Goal: Information Seeking & Learning: Check status

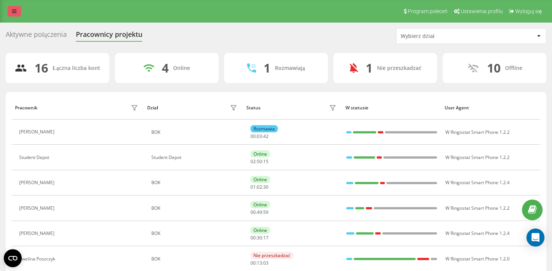
click at [12, 11] on icon at bounding box center [14, 11] width 5 height 5
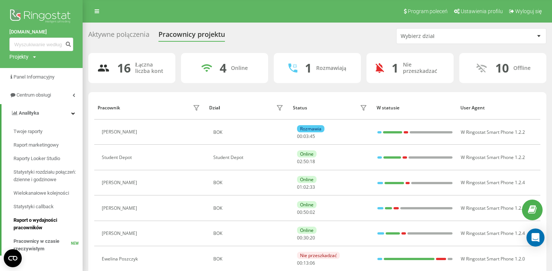
click at [38, 217] on span "Raport o wydajności pracowników" at bounding box center [46, 223] width 65 height 15
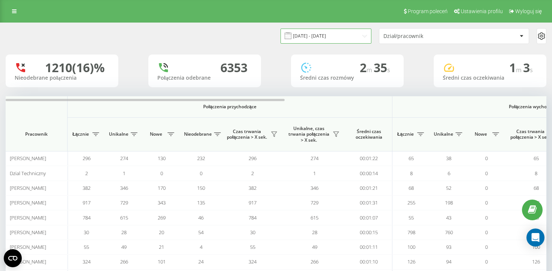
click at [310, 42] on input "20.07.2025 - 20.08.2025" at bounding box center [325, 36] width 91 height 15
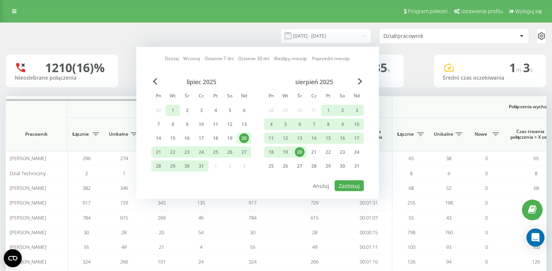
click at [171, 112] on div "1" at bounding box center [173, 110] width 10 height 10
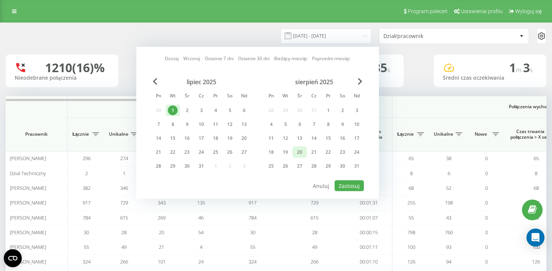
click at [304, 152] on div "20" at bounding box center [300, 152] width 10 height 10
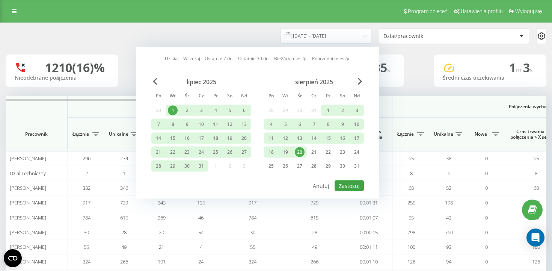
click at [350, 184] on button "Zastosuj" at bounding box center [348, 185] width 29 height 11
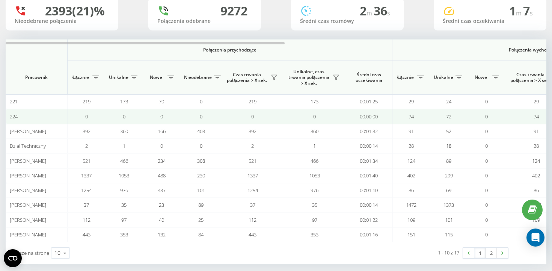
scroll to position [61, 0]
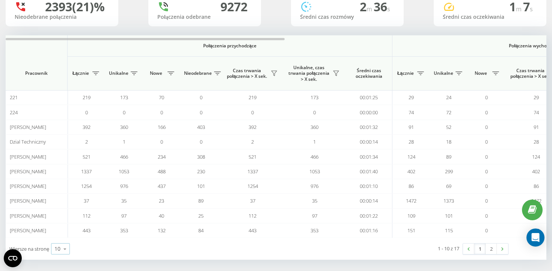
click at [57, 247] on div "10" at bounding box center [57, 249] width 6 height 8
click at [60, 224] on span "50" at bounding box center [57, 226] width 6 height 7
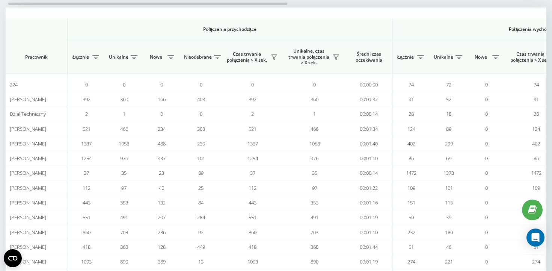
scroll to position [0, 2]
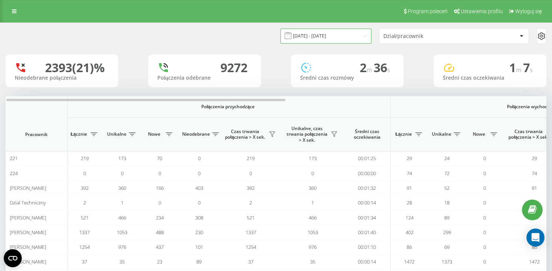
click at [329, 41] on input "01.07.2025 - 20.08.2025" at bounding box center [325, 36] width 91 height 15
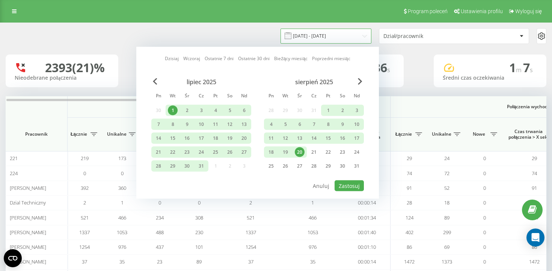
click at [326, 104] on div "sierpień 2025 Pn Wt Śr Cz Pt So Nd 28 29 30 31 1 2 3 4 5 6 7 8 9 10 11 12 13 14…" at bounding box center [314, 126] width 100 height 96
click at [326, 107] on div "1" at bounding box center [328, 110] width 10 height 10
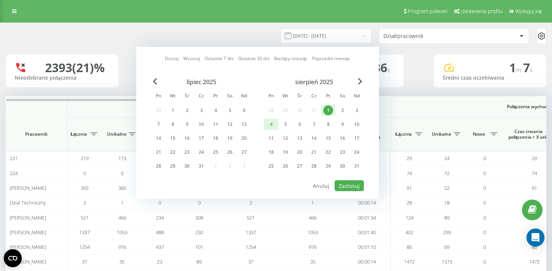
click at [274, 124] on div "4" at bounding box center [271, 124] width 10 height 10
click at [297, 150] on div "20" at bounding box center [300, 152] width 10 height 10
click at [271, 129] on div "4" at bounding box center [271, 124] width 14 height 11
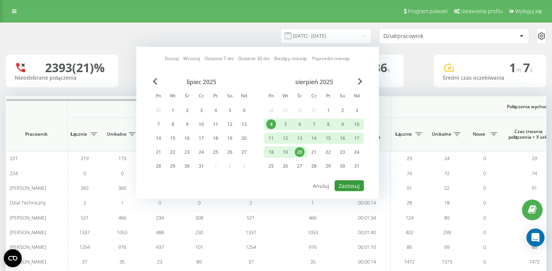
click at [352, 185] on button "Zastosuj" at bounding box center [348, 185] width 29 height 11
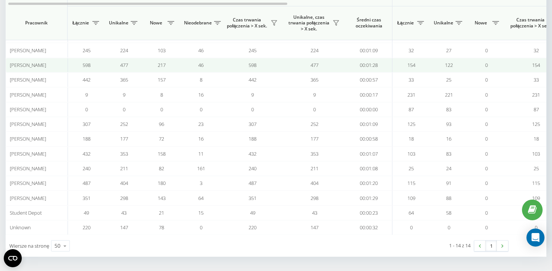
scroll to position [123, 0]
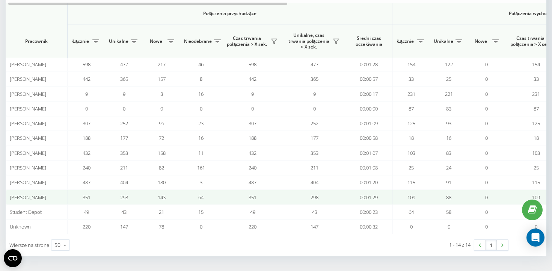
click at [93, 197] on td "351" at bounding box center [87, 197] width 38 height 15
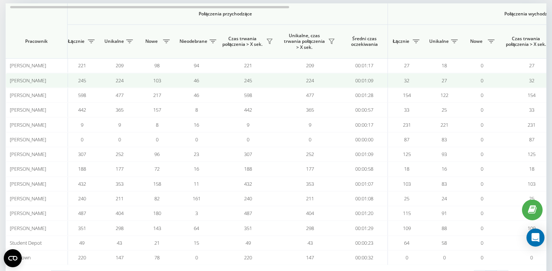
scroll to position [84, 0]
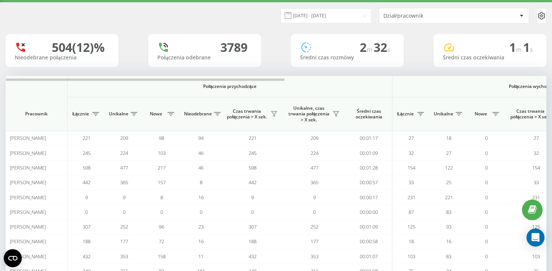
click at [320, 12] on input "04.08.2025 - 20.08.2025" at bounding box center [325, 15] width 91 height 15
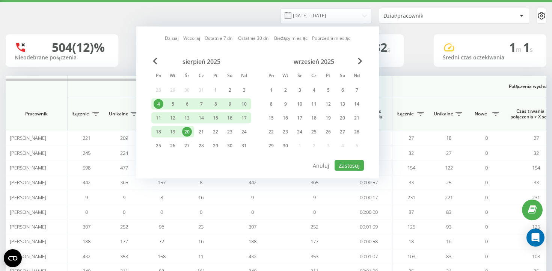
click at [214, 82] on div "sierpień 2025 Pn Wt Śr Cz Pt So Nd 28 29 30 31 1 2 3 4 5 6 7 8 9 10 11 12 13 14…" at bounding box center [201, 106] width 100 height 96
click at [215, 87] on div "1" at bounding box center [216, 90] width 10 height 10
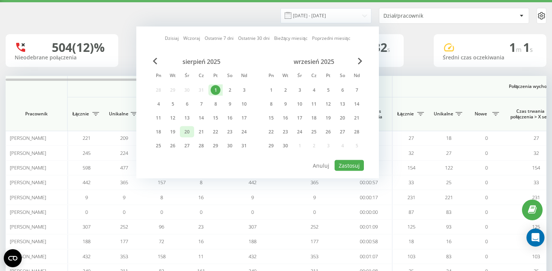
click at [187, 129] on div "20" at bounding box center [187, 132] width 10 height 10
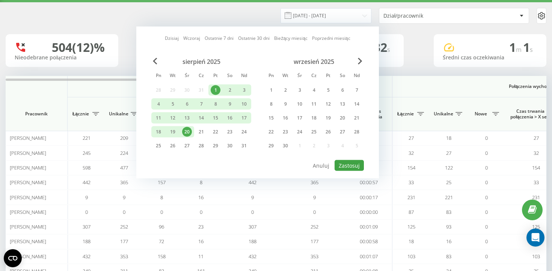
click at [346, 164] on button "Zastosuj" at bounding box center [348, 165] width 29 height 11
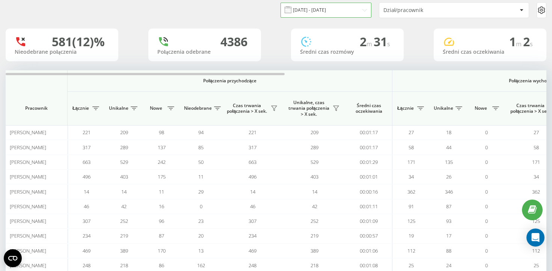
click at [334, 14] on input "01.08.2025 - 20.08.2025" at bounding box center [325, 10] width 91 height 15
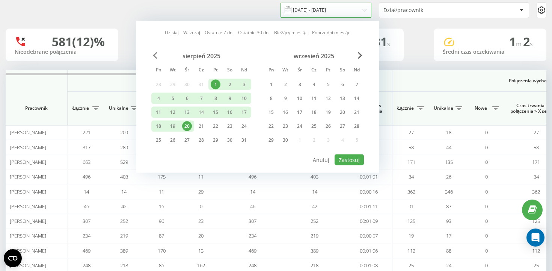
click at [154, 54] on span "Previous Month" at bounding box center [155, 55] width 5 height 7
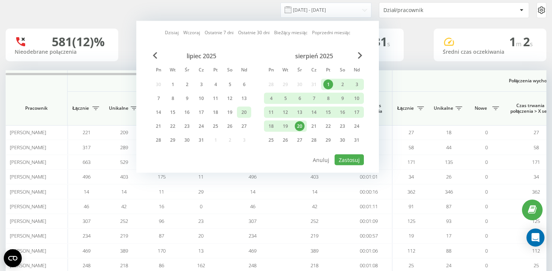
click at [244, 113] on div "20" at bounding box center [244, 112] width 10 height 10
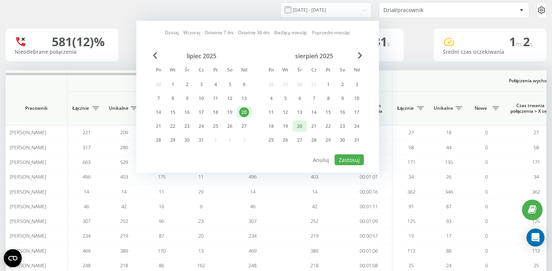
click at [303, 122] on div "20" at bounding box center [300, 126] width 10 height 10
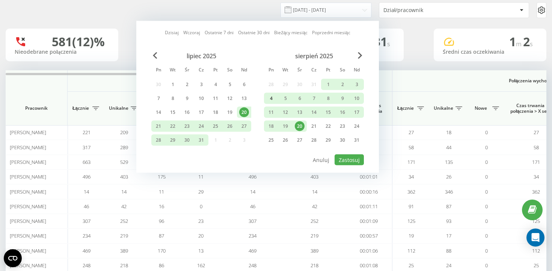
click at [274, 96] on div "4" at bounding box center [271, 98] width 10 height 10
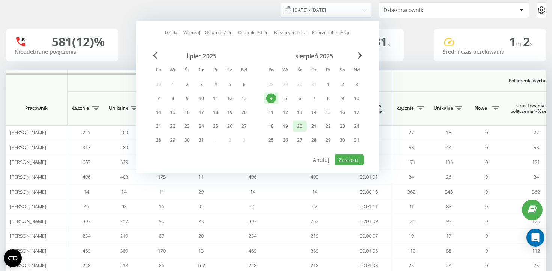
click at [293, 123] on div "20" at bounding box center [299, 125] width 14 height 11
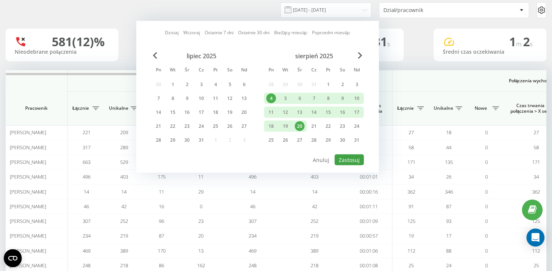
click at [346, 160] on button "Zastosuj" at bounding box center [348, 159] width 29 height 11
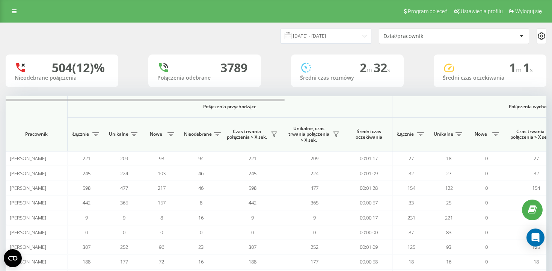
click at [317, 42] on input "04.08.2025 - 20.08.2025" at bounding box center [325, 36] width 91 height 15
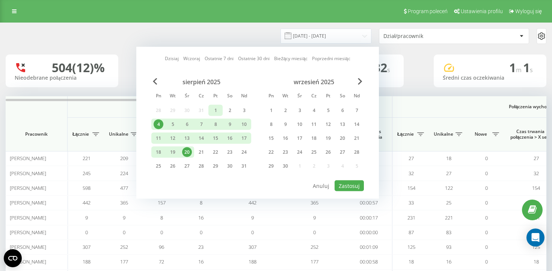
click at [215, 109] on div "1" at bounding box center [216, 110] width 10 height 10
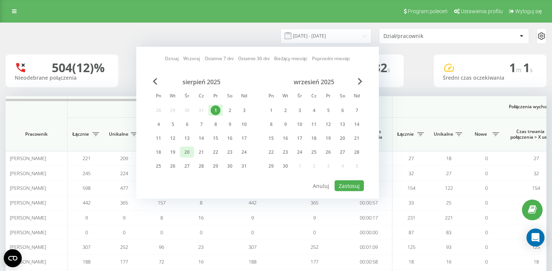
click at [191, 149] on div "20" at bounding box center [187, 152] width 10 height 10
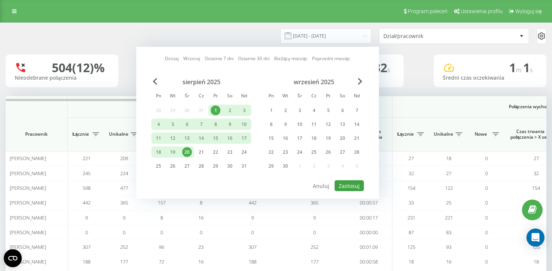
click at [343, 181] on button "Zastosuj" at bounding box center [348, 185] width 29 height 11
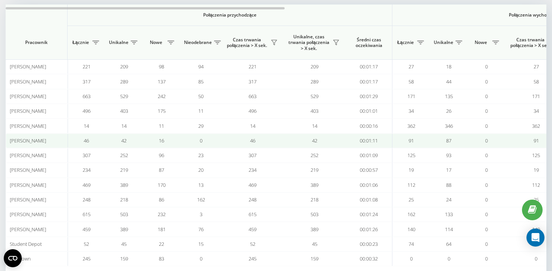
scroll to position [92, 0]
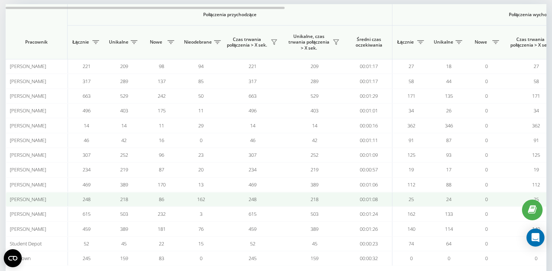
click at [63, 200] on div "[PERSON_NAME]" at bounding box center [37, 199] width 54 height 6
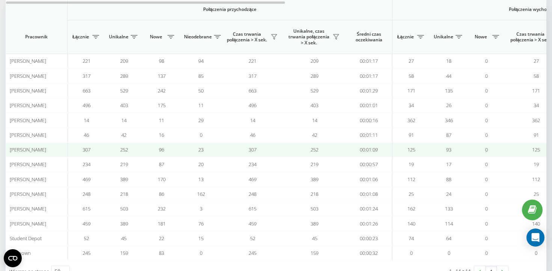
scroll to position [93, 0]
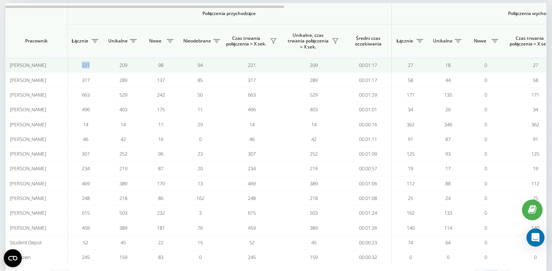
drag, startPoint x: 95, startPoint y: 68, endPoint x: 83, endPoint y: 68, distance: 12.0
click at [83, 68] on td "221" at bounding box center [86, 65] width 38 height 15
click at [83, 68] on span "221" at bounding box center [86, 65] width 8 height 7
drag, startPoint x: 83, startPoint y: 68, endPoint x: 87, endPoint y: 68, distance: 4.5
click at [87, 68] on span "221" at bounding box center [86, 65] width 8 height 7
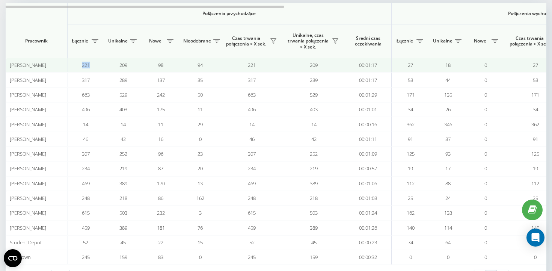
click at [87, 68] on span "221" at bounding box center [86, 65] width 8 height 7
click at [86, 65] on span "221" at bounding box center [86, 65] width 8 height 7
click at [98, 65] on td "221" at bounding box center [86, 65] width 38 height 15
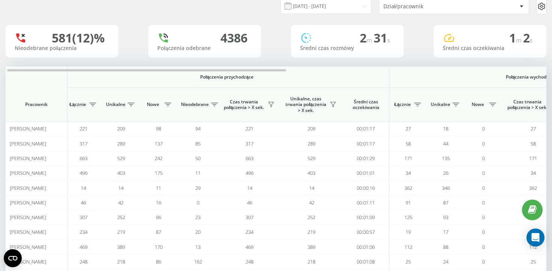
scroll to position [0, 0]
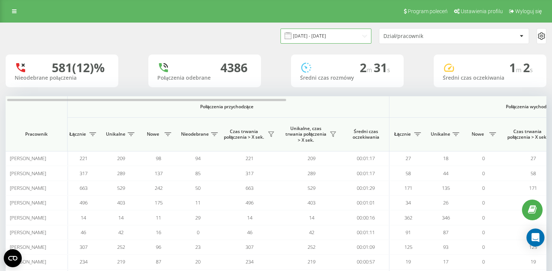
click at [331, 36] on input "01.08.2025 - 20.08.2025" at bounding box center [325, 36] width 91 height 15
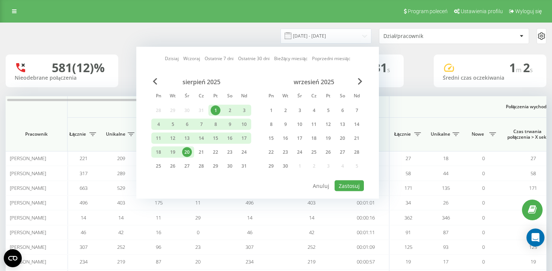
click at [157, 79] on div "sierpień 2025" at bounding box center [201, 82] width 100 height 8
click at [153, 79] on span "Previous Month" at bounding box center [155, 81] width 5 height 7
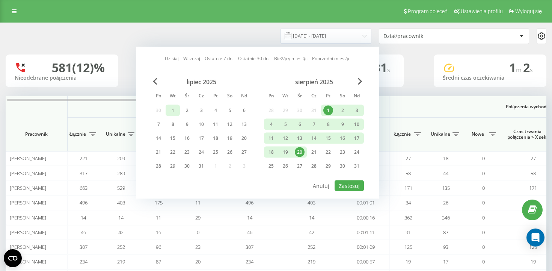
click at [172, 107] on div "1" at bounding box center [173, 110] width 10 height 10
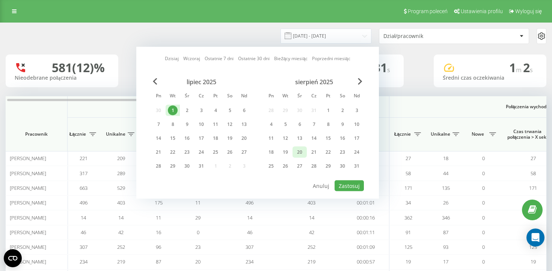
click at [302, 152] on div "20" at bounding box center [300, 152] width 10 height 10
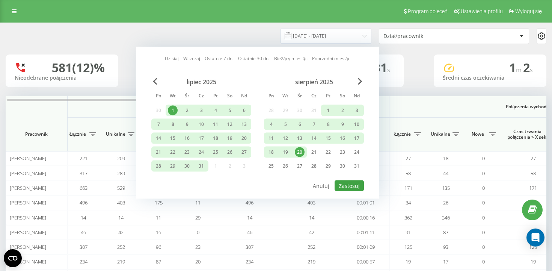
click at [354, 185] on button "Zastosuj" at bounding box center [348, 185] width 29 height 11
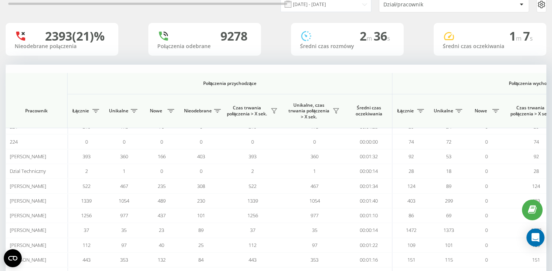
scroll to position [24, 0]
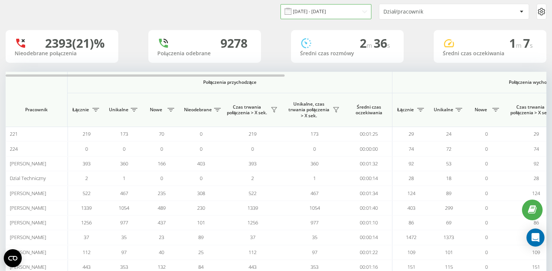
click at [350, 7] on input "01.07.2025 - 20.08.2025" at bounding box center [325, 11] width 91 height 15
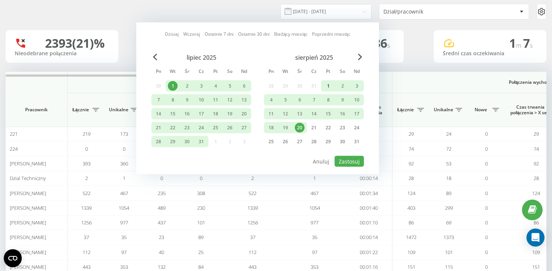
click at [323, 81] on div "1" at bounding box center [328, 86] width 10 height 10
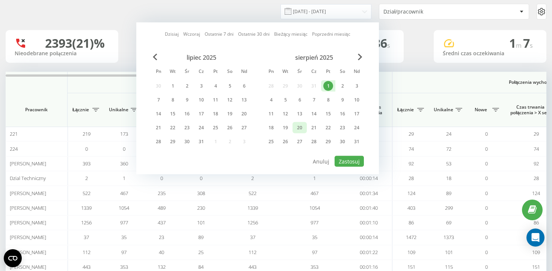
click at [304, 129] on div "20" at bounding box center [300, 128] width 10 height 10
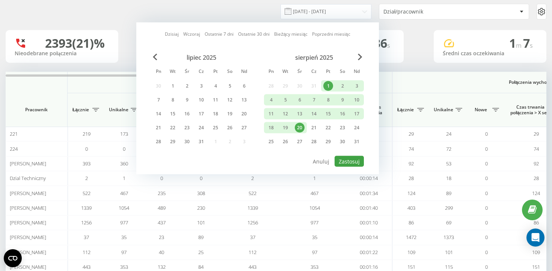
click at [348, 163] on button "Zastosuj" at bounding box center [348, 161] width 29 height 11
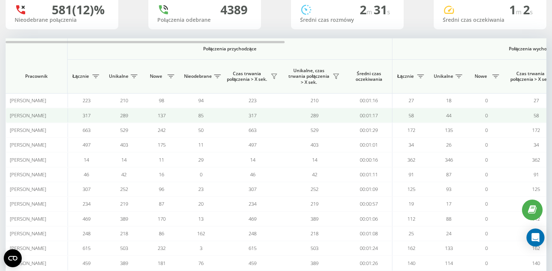
scroll to position [29, 0]
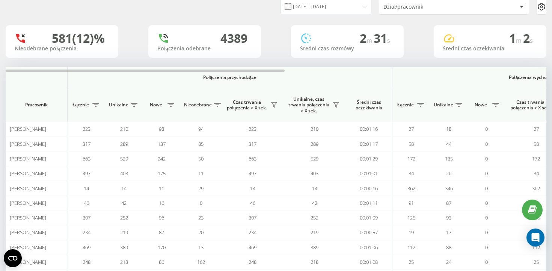
click at [349, 6] on input "01.08.2025 - 20.08.2025" at bounding box center [325, 6] width 91 height 15
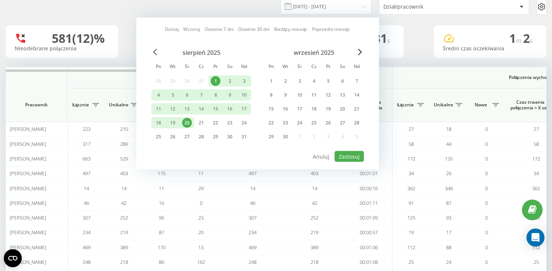
click at [153, 50] on span "Previous Month" at bounding box center [155, 52] width 5 height 7
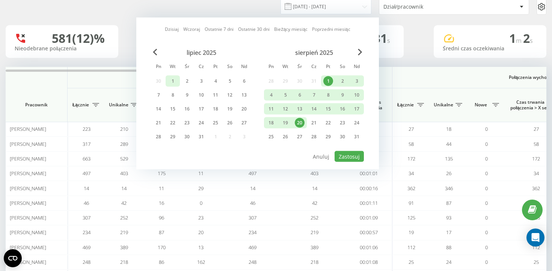
click at [167, 82] on div "1" at bounding box center [173, 80] width 14 height 11
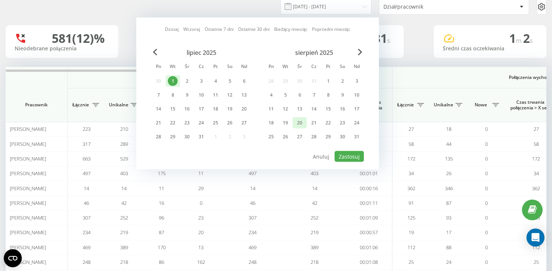
click at [295, 123] on div "20" at bounding box center [300, 123] width 10 height 10
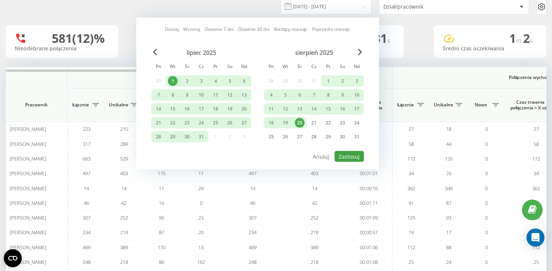
click at [350, 154] on button "Zastosuj" at bounding box center [348, 156] width 29 height 11
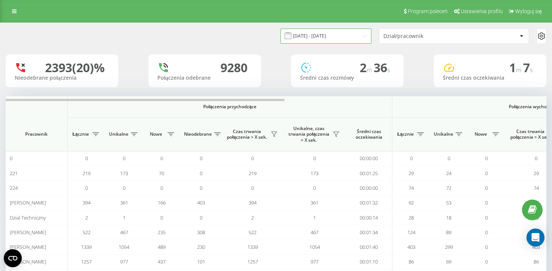
click at [351, 36] on input "01.07.2025 - 20.08.2025" at bounding box center [325, 36] width 91 height 15
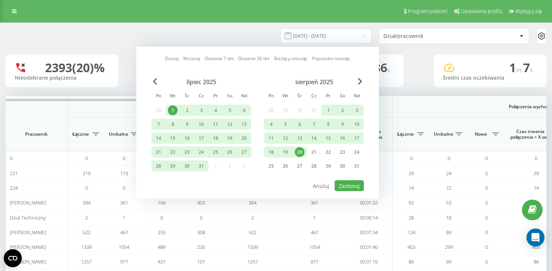
click at [264, 33] on div "01.07.2025 - 20.08.2025 Dzisiaj Wczoraj Ostatnie 7 dni Ostatnie 30 dni Bieżący …" at bounding box center [276, 36] width 540 height 16
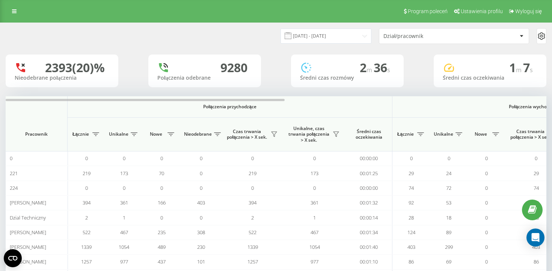
click at [308, 31] on input "01.07.2025 - 20.08.2025" at bounding box center [325, 36] width 91 height 15
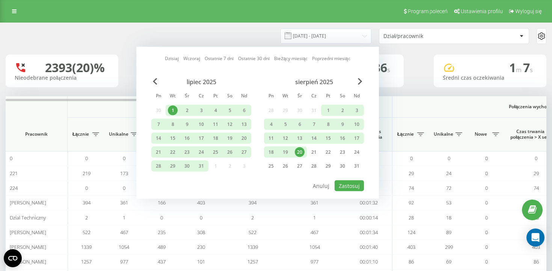
click at [272, 46] on div "Dzisiaj Wczoraj Ostatnie 7 dni Ostatnie 30 dni Bieżący miesiąc Poprzedni miesią…" at bounding box center [257, 121] width 242 height 155
click at [272, 36] on div "01.07.2025 - 20.08.2025" at bounding box center [317, 36] width 110 height 15
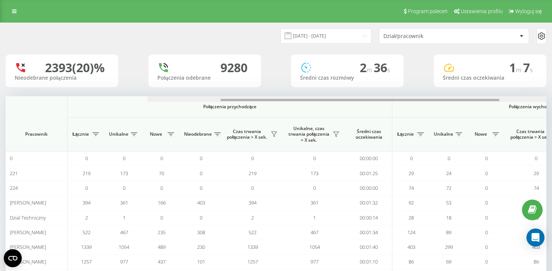
drag, startPoint x: 167, startPoint y: 100, endPoint x: 63, endPoint y: 106, distance: 104.1
click at [63, 106] on div "Połączenia przychodzące Połączenia wychodzące Wszystkie połączenia Pracownik Łą…" at bounding box center [276, 256] width 540 height 320
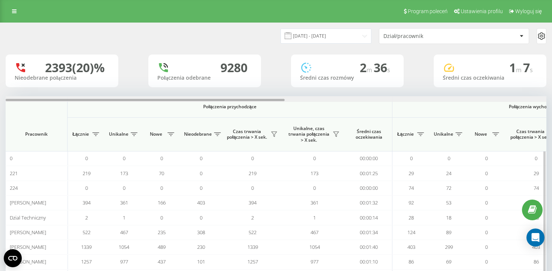
scroll to position [0, 507]
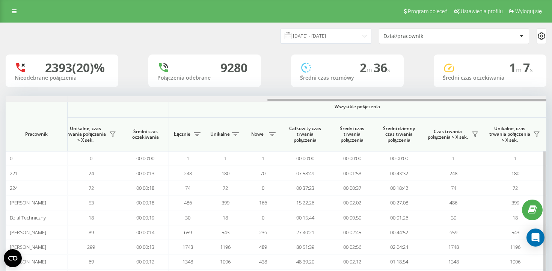
drag, startPoint x: 139, startPoint y: 101, endPoint x: 197, endPoint y: 101, distance: 58.2
click at [197, 101] on div at bounding box center [276, 99] width 540 height 6
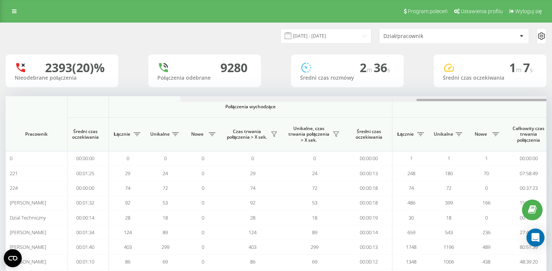
drag, startPoint x: 277, startPoint y: 99, endPoint x: 54, endPoint y: 108, distance: 223.9
click at [57, 108] on div "Połączenia przychodzące Połączenia wychodzące Wszystkie połączenia Pracownik Łą…" at bounding box center [276, 256] width 540 height 320
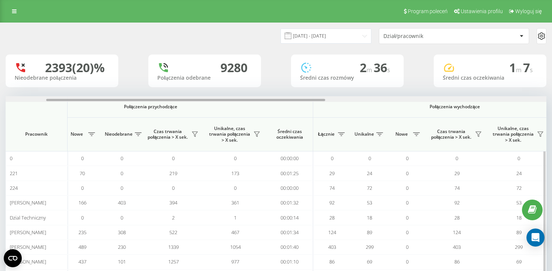
drag, startPoint x: 71, startPoint y: 100, endPoint x: 22, endPoint y: 100, distance: 48.8
click at [58, 100] on div at bounding box center [185, 100] width 279 height 2
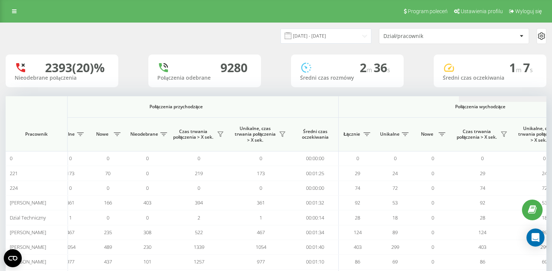
scroll to position [0, 507]
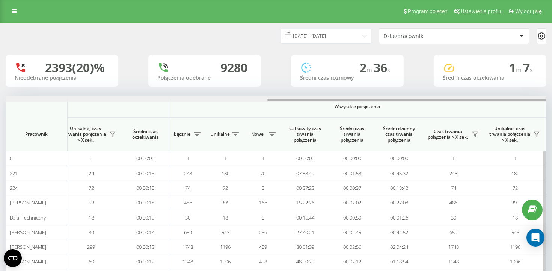
drag, startPoint x: 52, startPoint y: 98, endPoint x: 27, endPoint y: 98, distance: 24.8
click at [27, 98] on div at bounding box center [276, 99] width 540 height 6
click at [43, 102] on th at bounding box center [37, 106] width 62 height 21
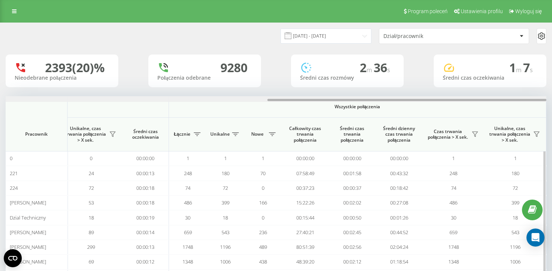
click at [45, 101] on div at bounding box center [276, 99] width 540 height 6
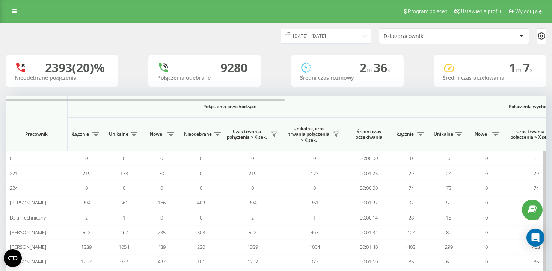
click at [233, 108] on span "Połączenia przychodzące" at bounding box center [229, 107] width 285 height 6
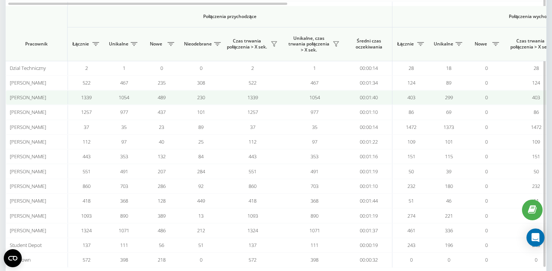
scroll to position [152, 0]
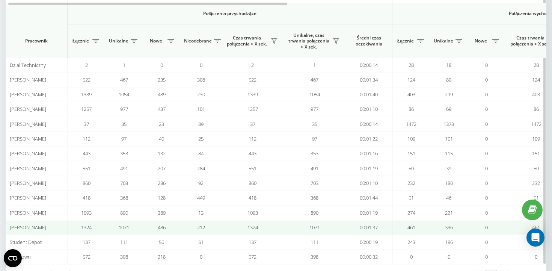
click at [72, 220] on td "1324" at bounding box center [87, 227] width 38 height 15
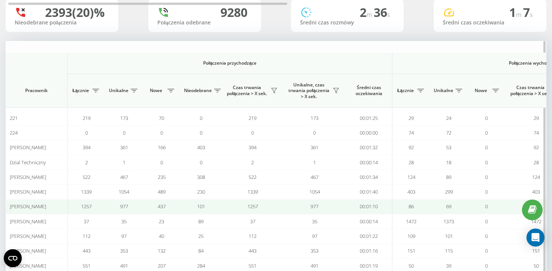
scroll to position [0, 0]
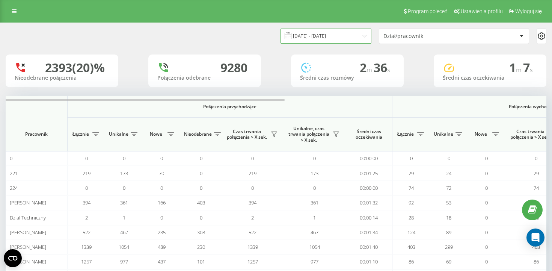
click at [340, 36] on input "01.07.2025 - 20.08.2025" at bounding box center [325, 36] width 91 height 15
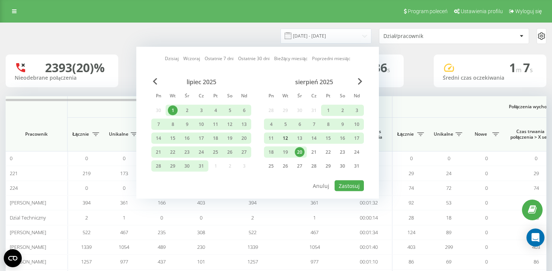
click at [285, 140] on div "12" at bounding box center [285, 138] width 10 height 10
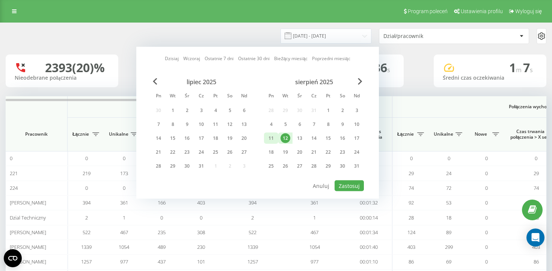
click at [266, 137] on div "11" at bounding box center [271, 138] width 10 height 10
click at [301, 126] on div "6" at bounding box center [300, 124] width 10 height 10
click at [296, 152] on div "20" at bounding box center [300, 152] width 10 height 10
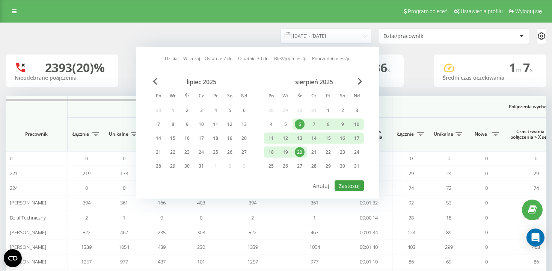
click at [342, 181] on button "Zastosuj" at bounding box center [348, 185] width 29 height 11
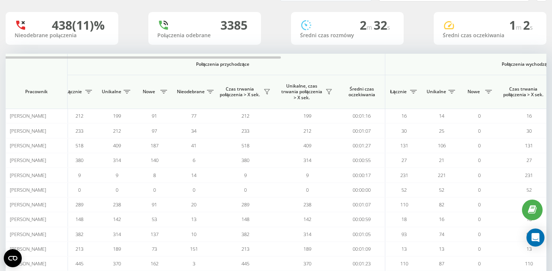
scroll to position [6, 0]
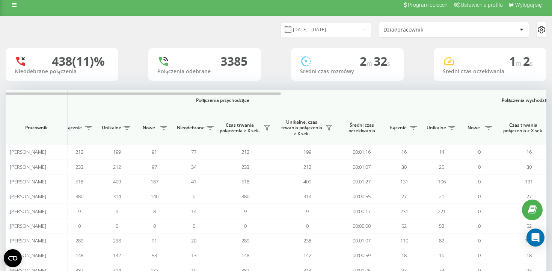
click at [398, 27] on div "Dział/pracownik" at bounding box center [428, 30] width 90 height 6
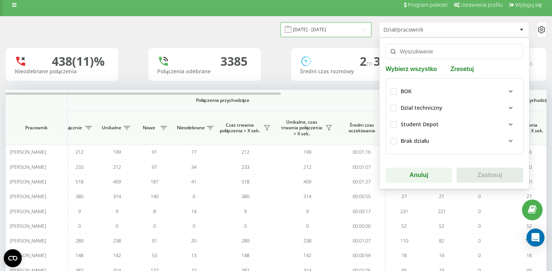
click at [356, 28] on input "06.08.2025 - 20.08.2025" at bounding box center [325, 29] width 91 height 15
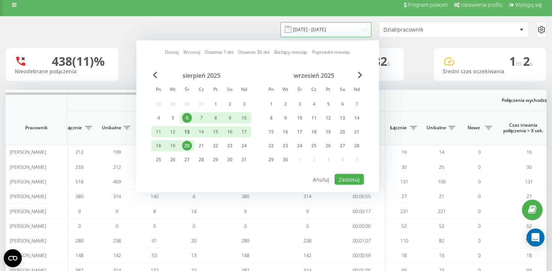
click at [185, 133] on div "13" at bounding box center [187, 132] width 10 height 10
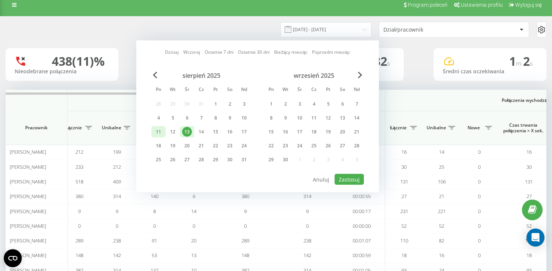
click at [161, 134] on div "11" at bounding box center [158, 132] width 10 height 10
click at [215, 133] on div "15" at bounding box center [216, 132] width 10 height 10
click at [152, 131] on div "11" at bounding box center [158, 131] width 14 height 11
click at [339, 174] on button "Zastosuj" at bounding box center [348, 179] width 29 height 11
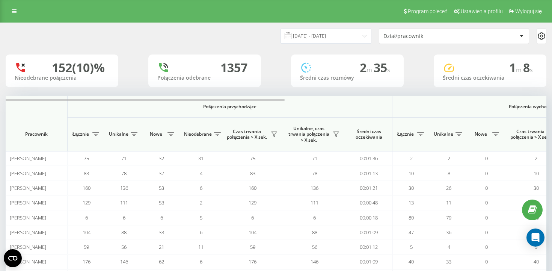
click at [335, 36] on input "11.08.2025 - 15.08.2025" at bounding box center [325, 36] width 91 height 15
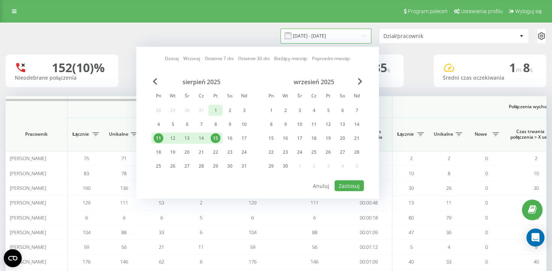
click at [211, 111] on div "1" at bounding box center [216, 110] width 10 height 10
click at [150, 81] on div "Dzisiaj Wczoraj Ostatnie 7 dni Ostatnie 30 dni Bieżący miesiąc Poprzedni miesią…" at bounding box center [257, 123] width 242 height 152
click at [155, 80] on span "Previous Month" at bounding box center [155, 81] width 5 height 7
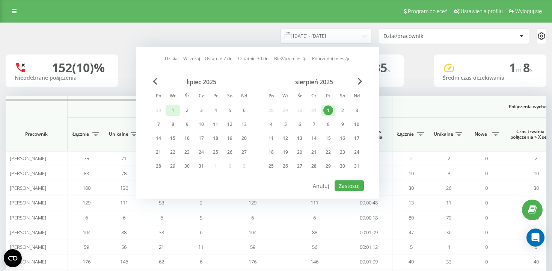
click at [175, 111] on div "1" at bounding box center [173, 110] width 10 height 10
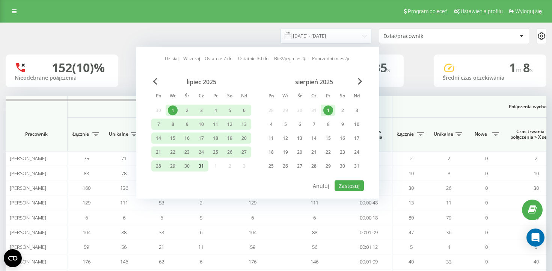
click at [200, 165] on div "31" at bounding box center [201, 166] width 10 height 10
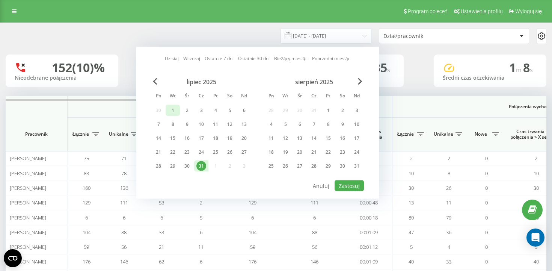
click at [174, 105] on div "1" at bounding box center [173, 110] width 14 height 11
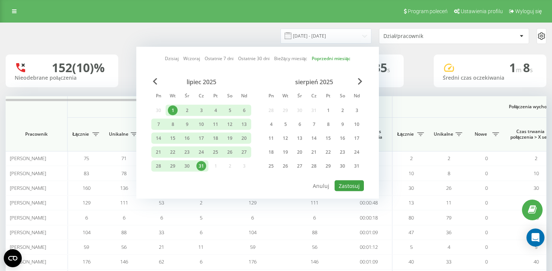
click at [351, 185] on button "Zastosuj" at bounding box center [348, 185] width 29 height 11
type input "01.07.2025 - 31.07.2025"
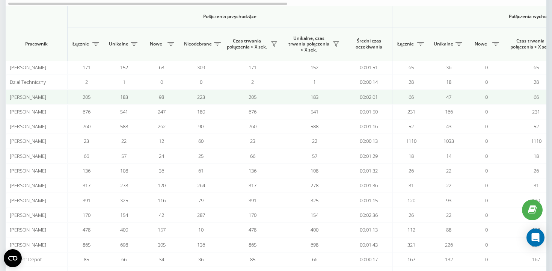
scroll to position [125, 0]
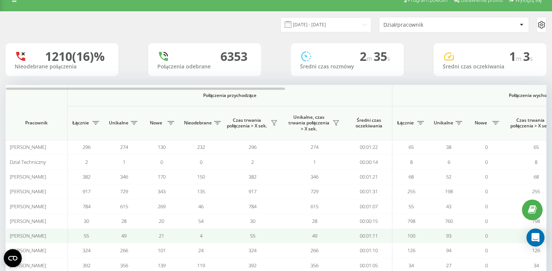
scroll to position [0, 1]
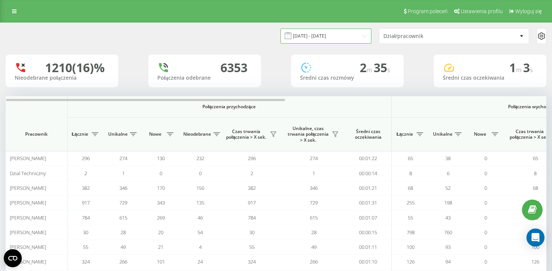
click at [340, 37] on input "[DATE] - [DATE]" at bounding box center [325, 36] width 91 height 15
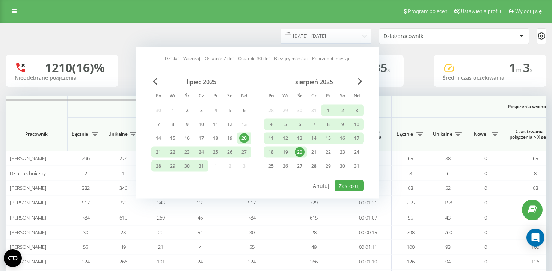
click at [300, 153] on div "20" at bounding box center [300, 152] width 10 height 10
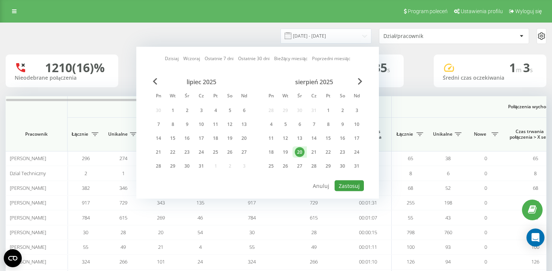
click at [340, 185] on button "Zastosuj" at bounding box center [348, 185] width 29 height 11
type input "[DATE] - [DATE]"
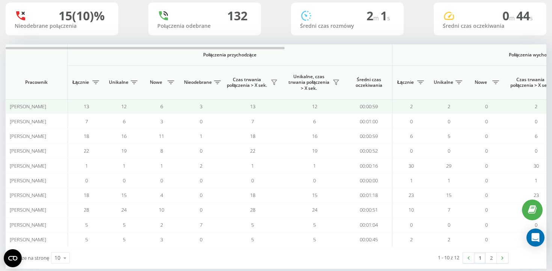
scroll to position [53, 0]
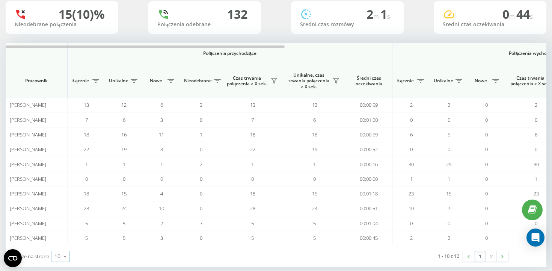
click at [66, 254] on icon at bounding box center [64, 256] width 11 height 15
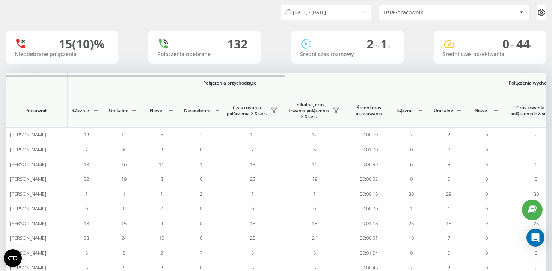
scroll to position [21, 0]
